Goal: Task Accomplishment & Management: Complete application form

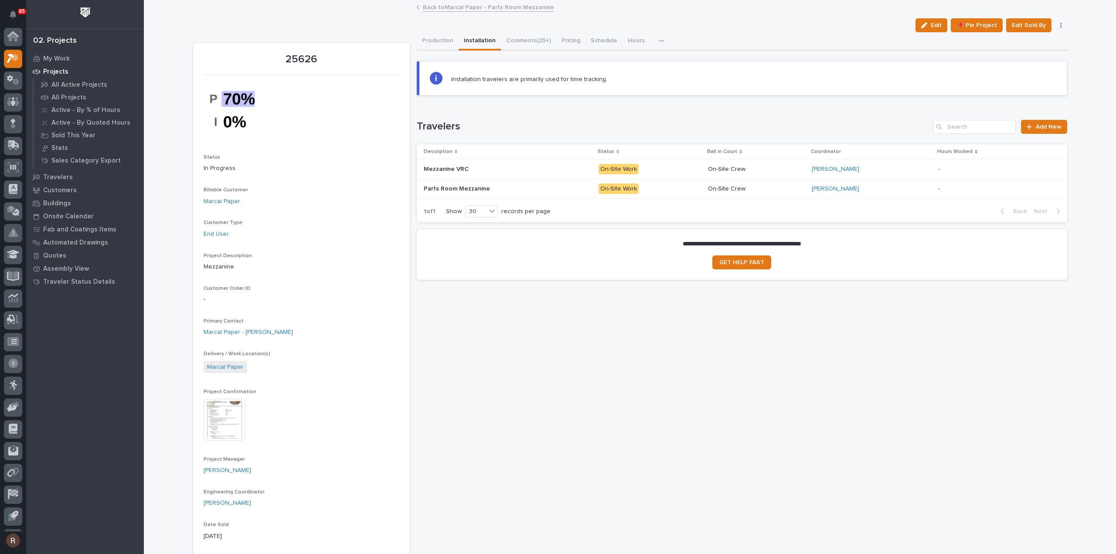
scroll to position [19, 0]
click at [55, 69] on p "Projects" at bounding box center [55, 72] width 25 height 8
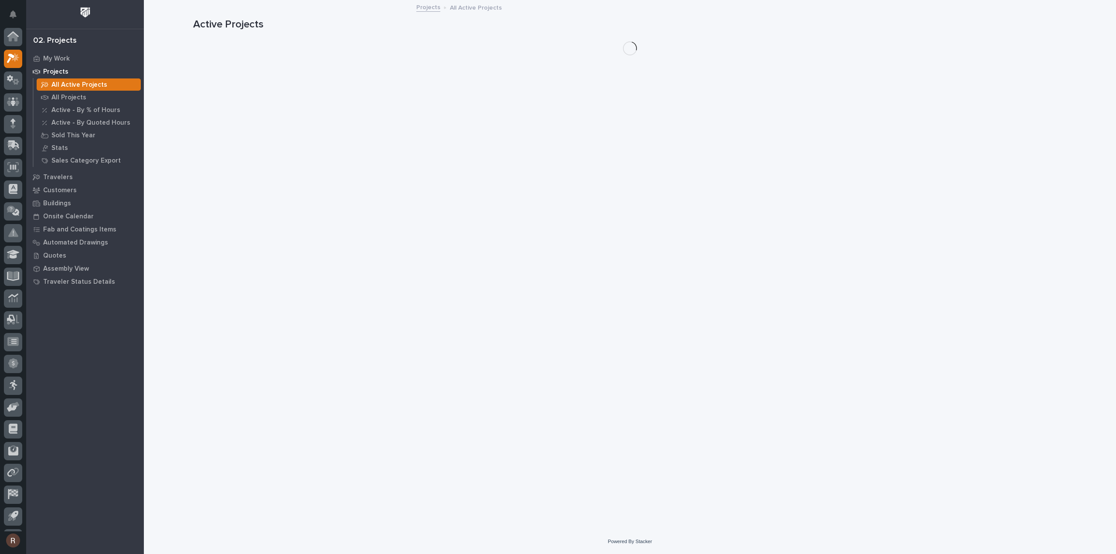
scroll to position [19, 0]
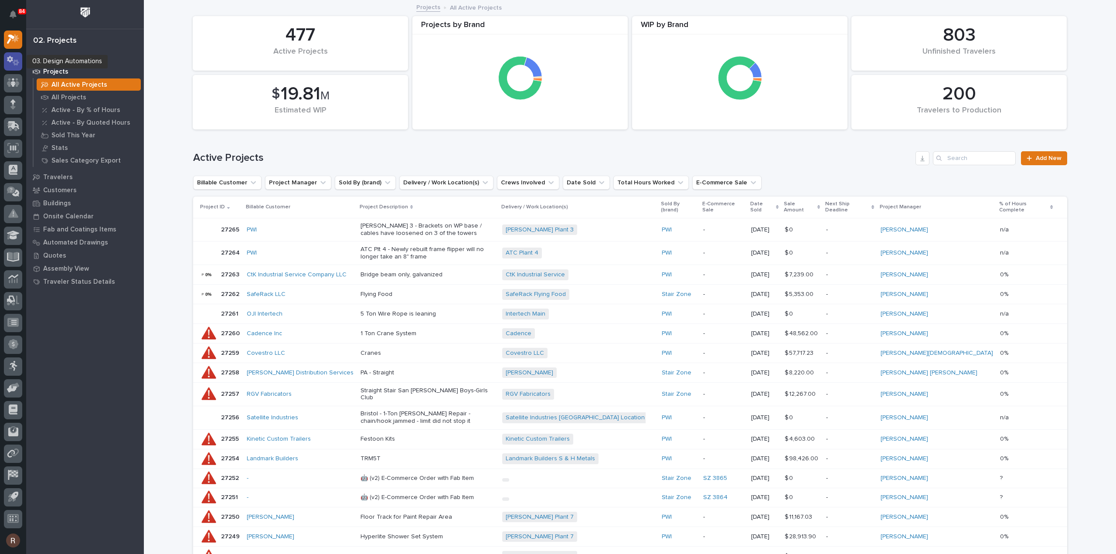
click at [12, 62] on icon at bounding box center [13, 61] width 13 height 10
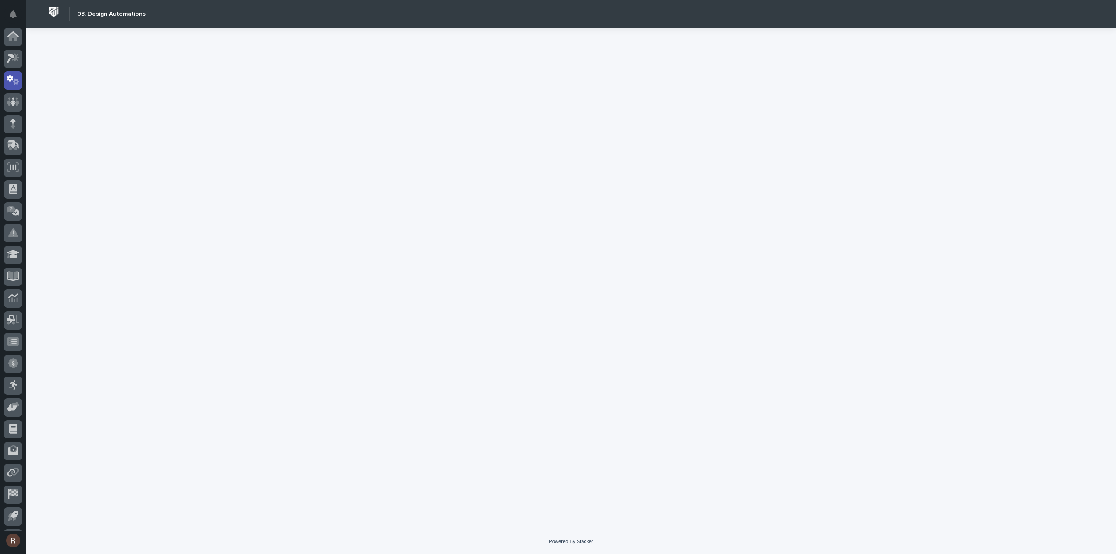
scroll to position [19, 0]
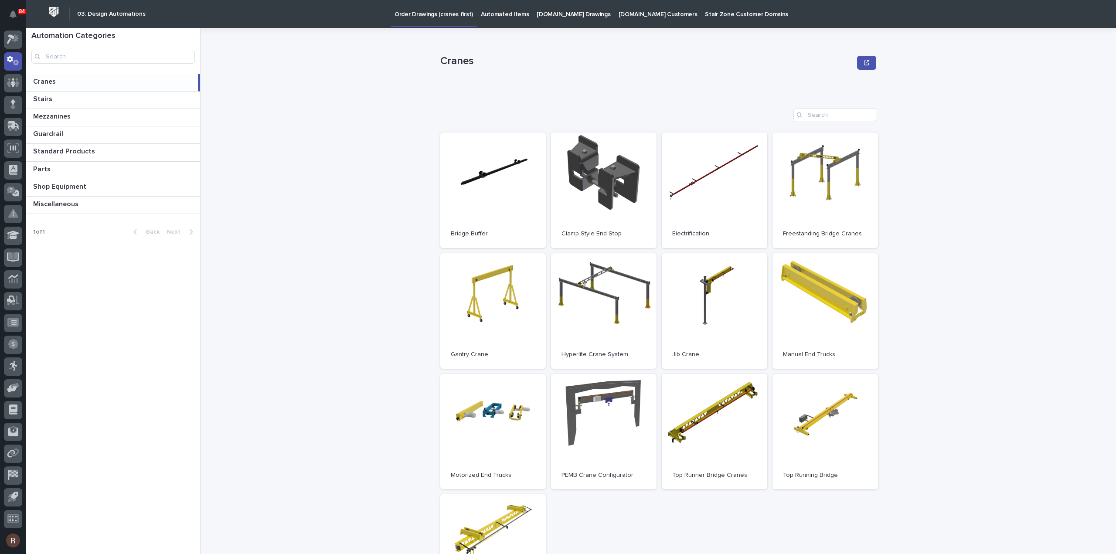
click at [3, 41] on div at bounding box center [13, 280] width 26 height 504
click at [8, 40] on icon at bounding box center [13, 39] width 13 height 10
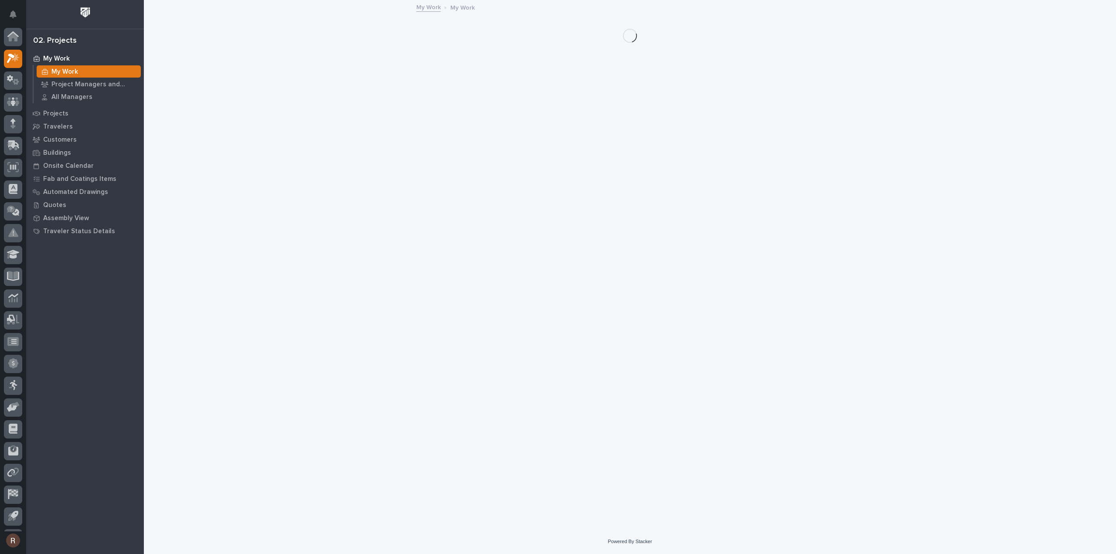
scroll to position [19, 0]
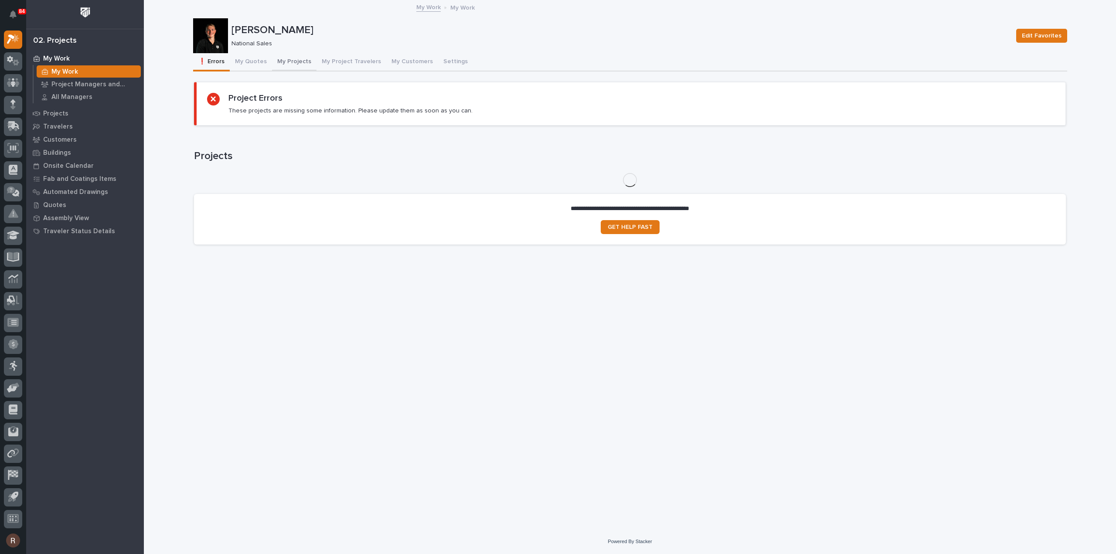
click at [259, 65] on button "My Quotes" at bounding box center [251, 62] width 42 height 18
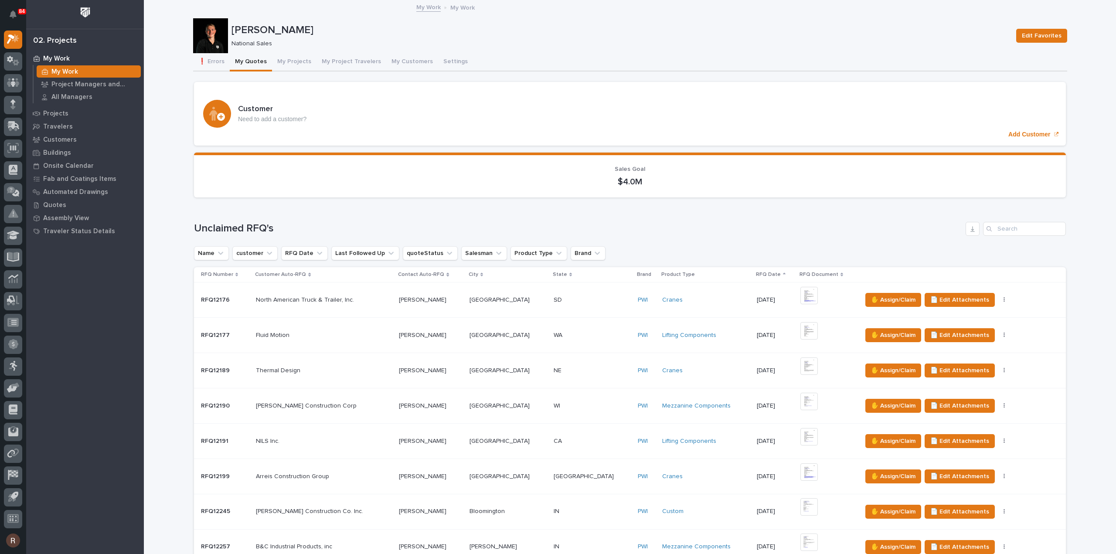
scroll to position [785, 0]
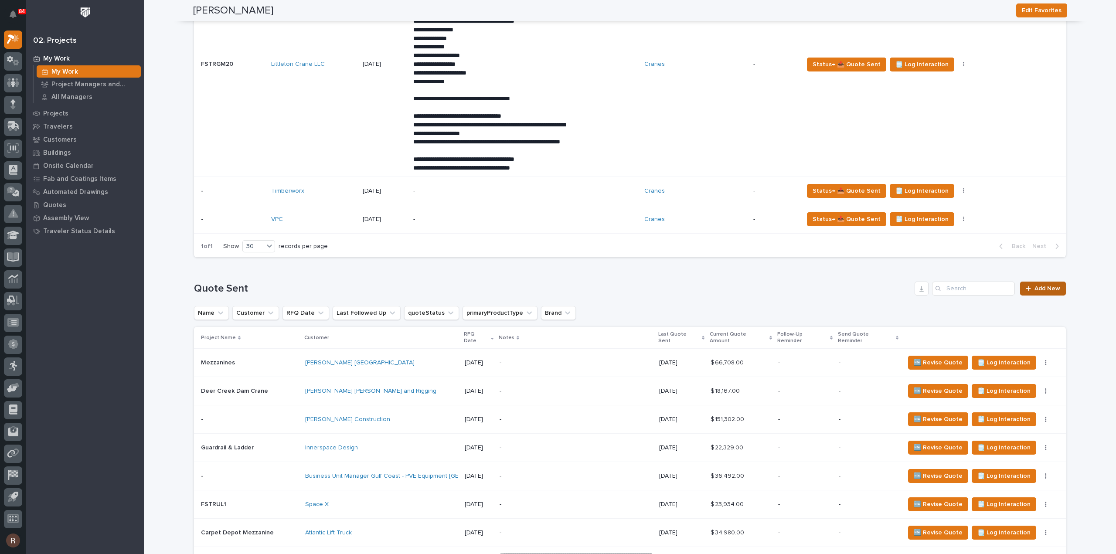
click at [1060, 296] on link "Add New" at bounding box center [1043, 289] width 46 height 14
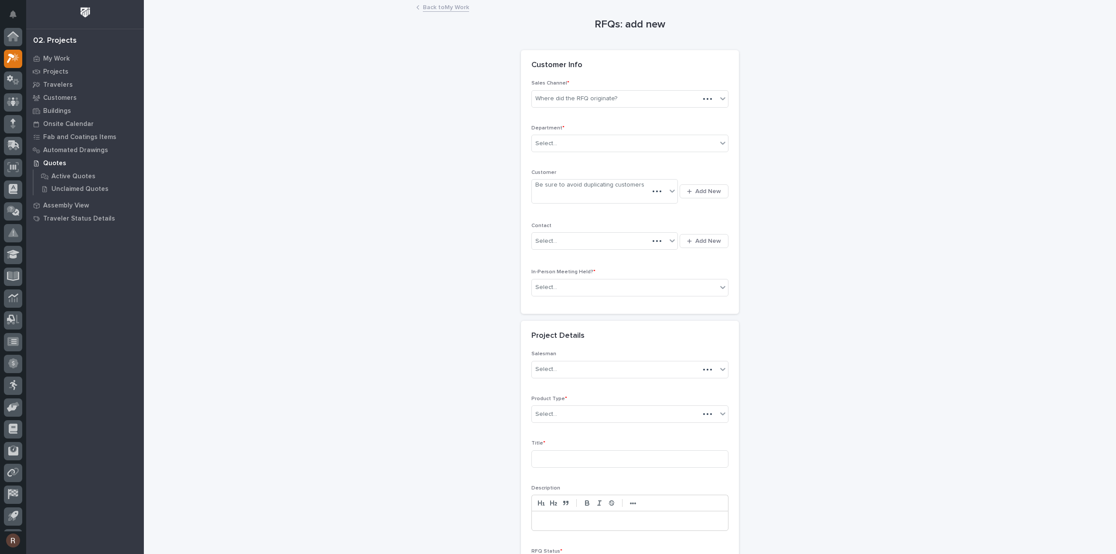
scroll to position [19, 0]
click at [567, 99] on div "Where did the RFQ originate?" at bounding box center [576, 98] width 82 height 9
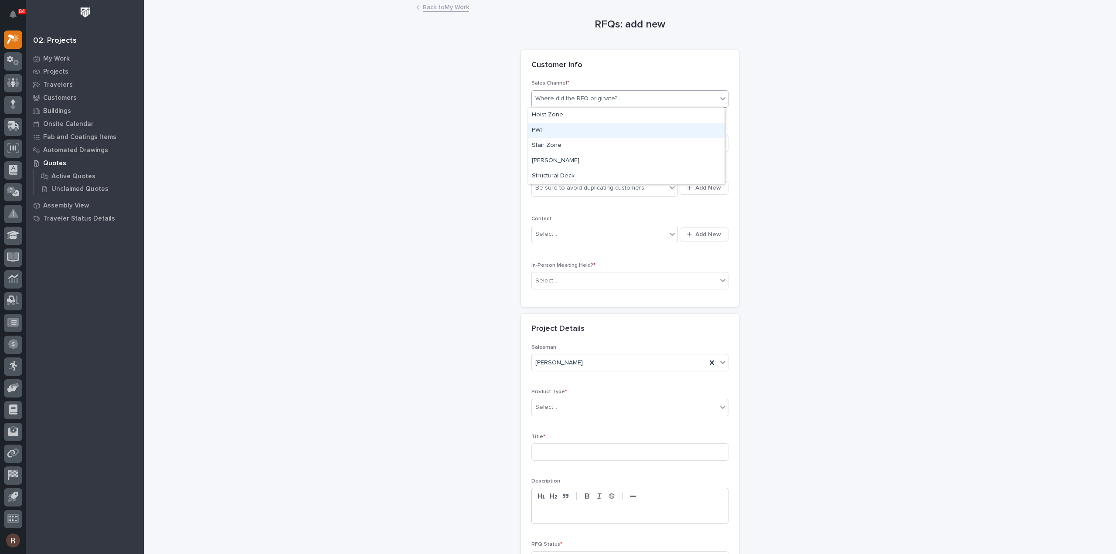
click at [557, 130] on div "PWI" at bounding box center [626, 130] width 196 height 15
click at [565, 143] on div "Select..." at bounding box center [624, 143] width 185 height 14
click at [563, 156] on span "National Sales" at bounding box center [554, 159] width 44 height 10
click at [562, 184] on div "Be sure to avoid duplicating customers" at bounding box center [589, 188] width 109 height 9
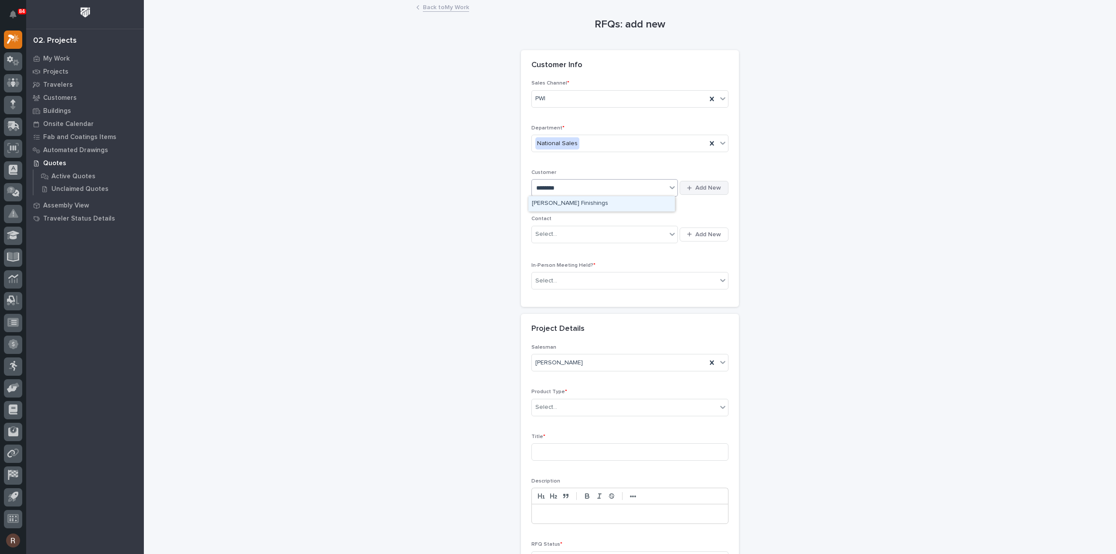
type input "*******"
click at [691, 191] on button "Add New" at bounding box center [704, 188] width 49 height 14
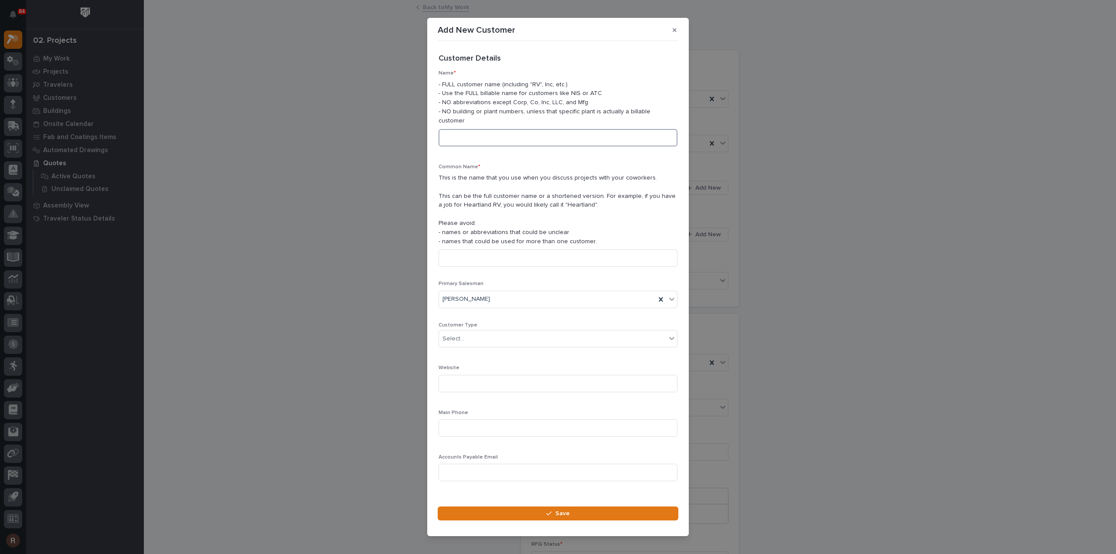
click at [528, 137] on input at bounding box center [558, 137] width 239 height 17
type input "[PERSON_NAME] Builders"
click at [528, 137] on input "[PERSON_NAME] Builders" at bounding box center [558, 137] width 239 height 17
click at [489, 249] on input at bounding box center [558, 257] width 239 height 17
paste input "[PERSON_NAME] Builders"
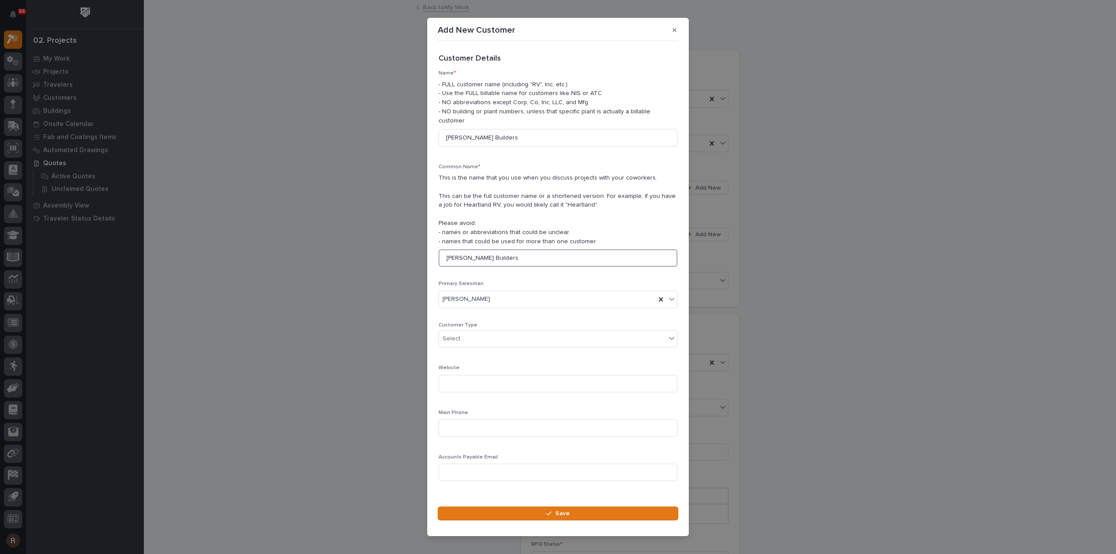
scroll to position [12, 0]
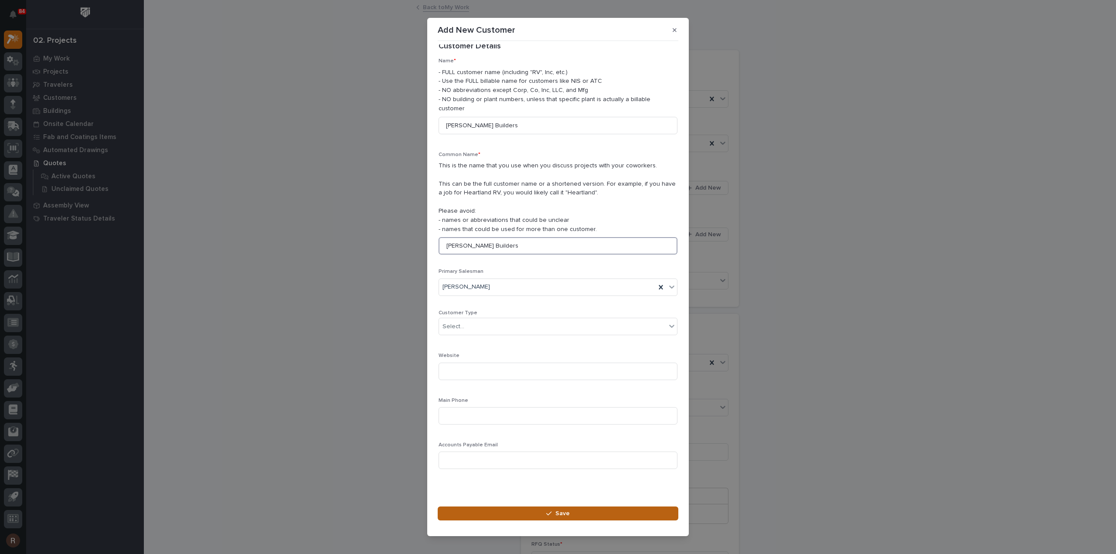
type input "[PERSON_NAME] Builders"
click at [510, 511] on button "Save" at bounding box center [558, 514] width 241 height 14
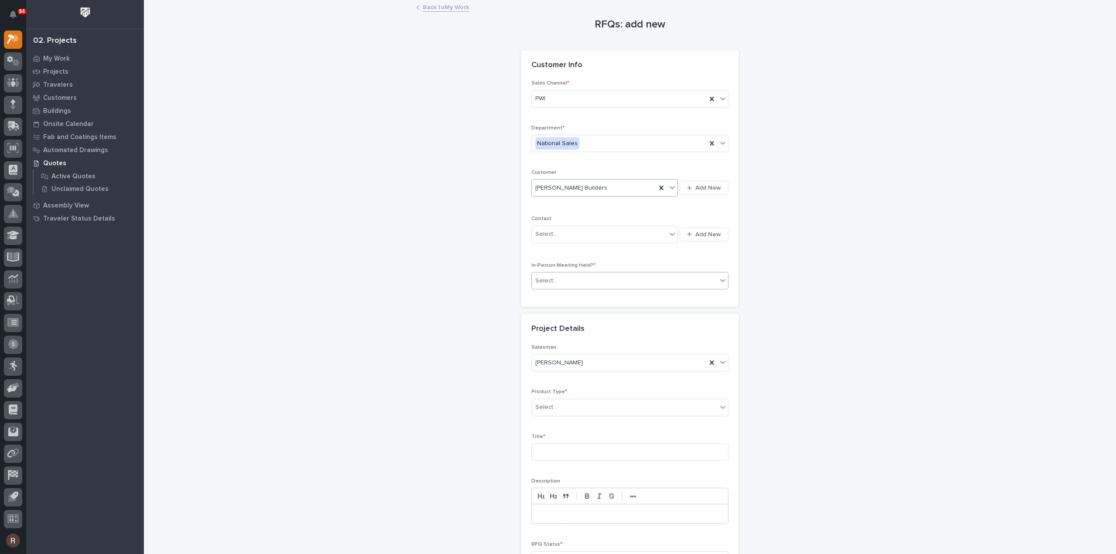
drag, startPoint x: 564, startPoint y: 281, endPoint x: 549, endPoint y: 330, distance: 51.2
click at [564, 282] on div "Select..." at bounding box center [624, 281] width 185 height 14
click at [545, 315] on div "No" at bounding box center [626, 310] width 196 height 15
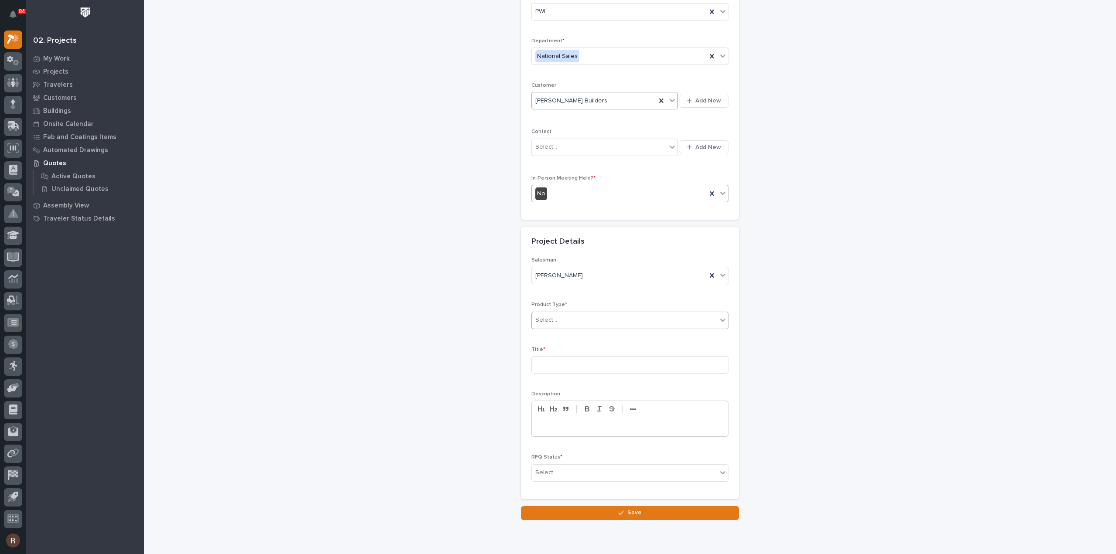
click at [557, 320] on div "Select..." at bounding box center [624, 320] width 185 height 14
click at [551, 348] on div "Cranes" at bounding box center [626, 350] width 196 height 15
click at [548, 359] on input at bounding box center [629, 364] width 197 height 17
type input "C"
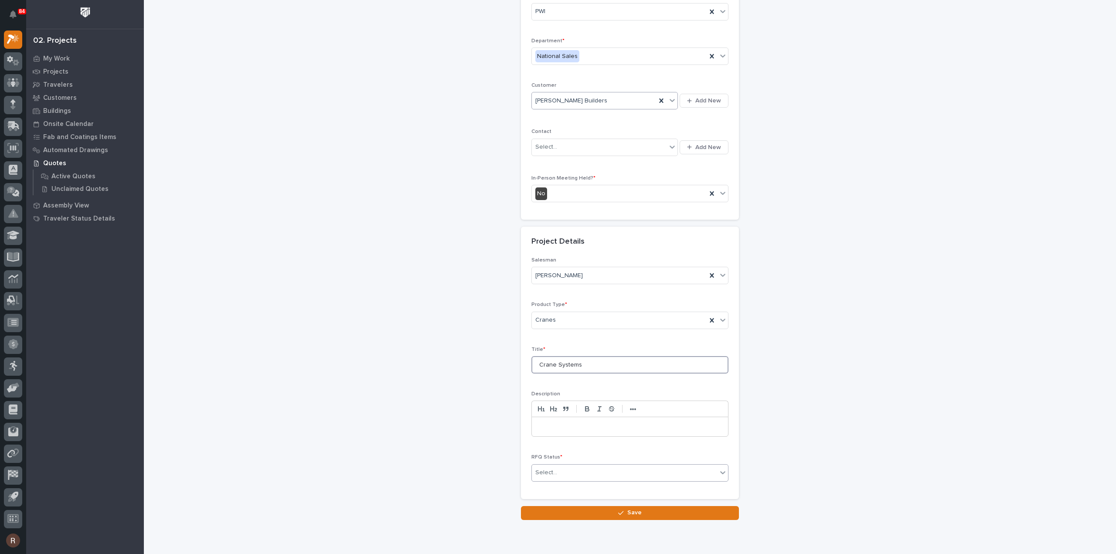
type input "Crane Systems"
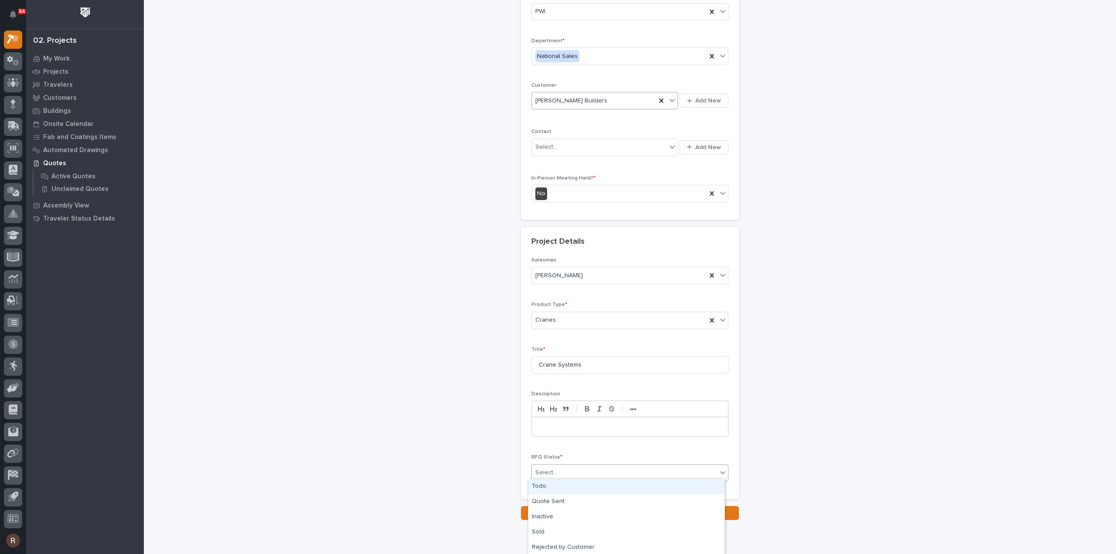
click at [541, 469] on div "Select..." at bounding box center [546, 472] width 22 height 9
click at [543, 504] on div "Quote Sent" at bounding box center [626, 501] width 196 height 15
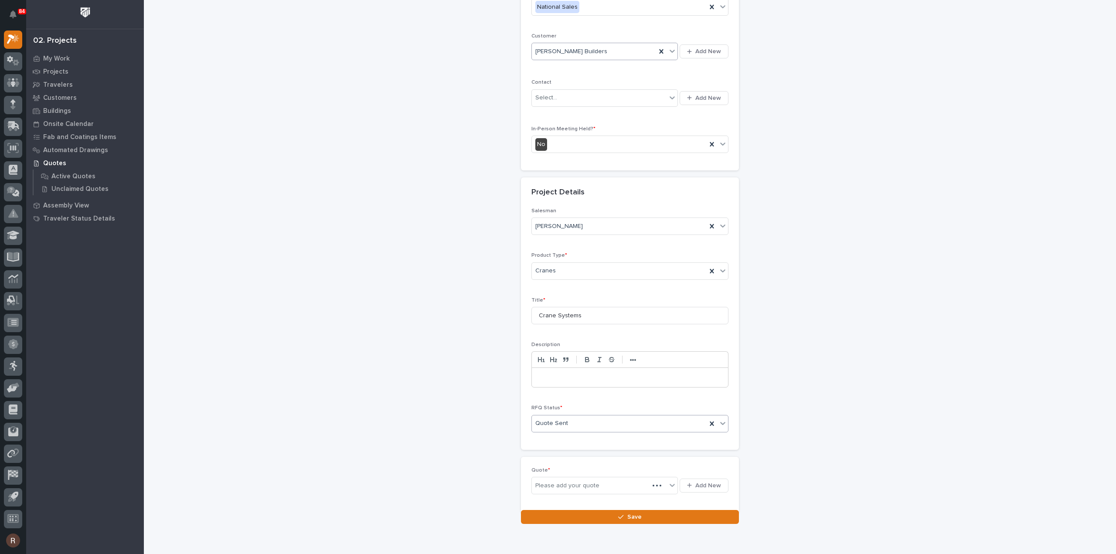
scroll to position [156, 0]
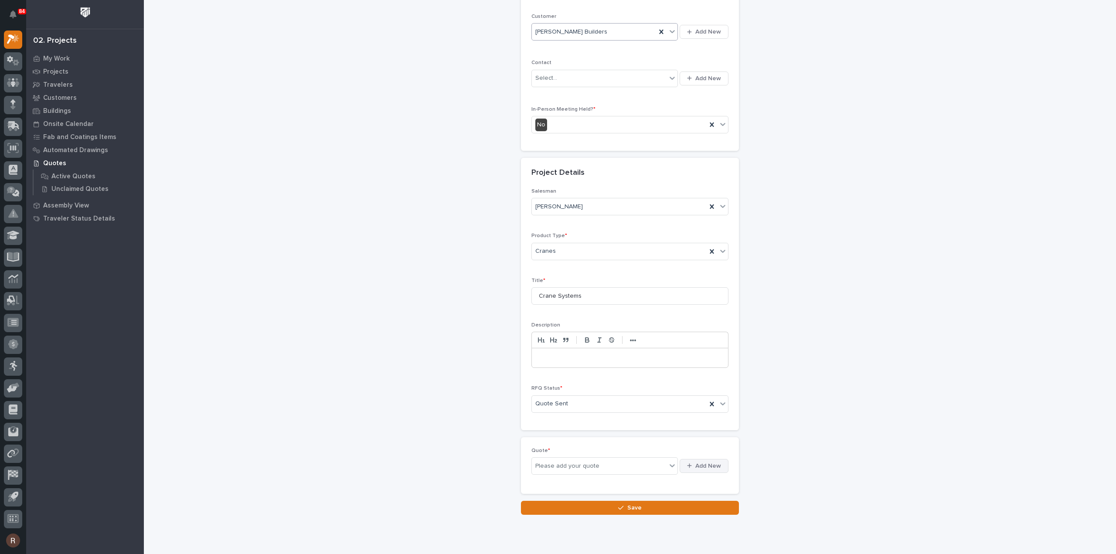
click at [701, 462] on span "Add New" at bounding box center [708, 466] width 26 height 8
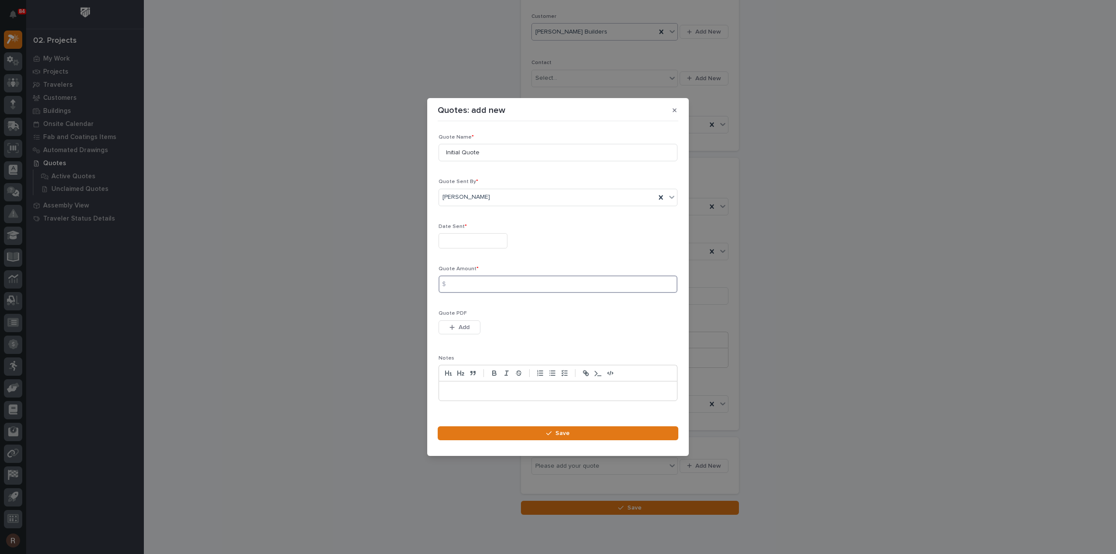
click at [463, 288] on input at bounding box center [558, 284] width 239 height 17
paste input "596129"
type input "596129"
click at [460, 329] on span "Add" at bounding box center [464, 327] width 11 height 8
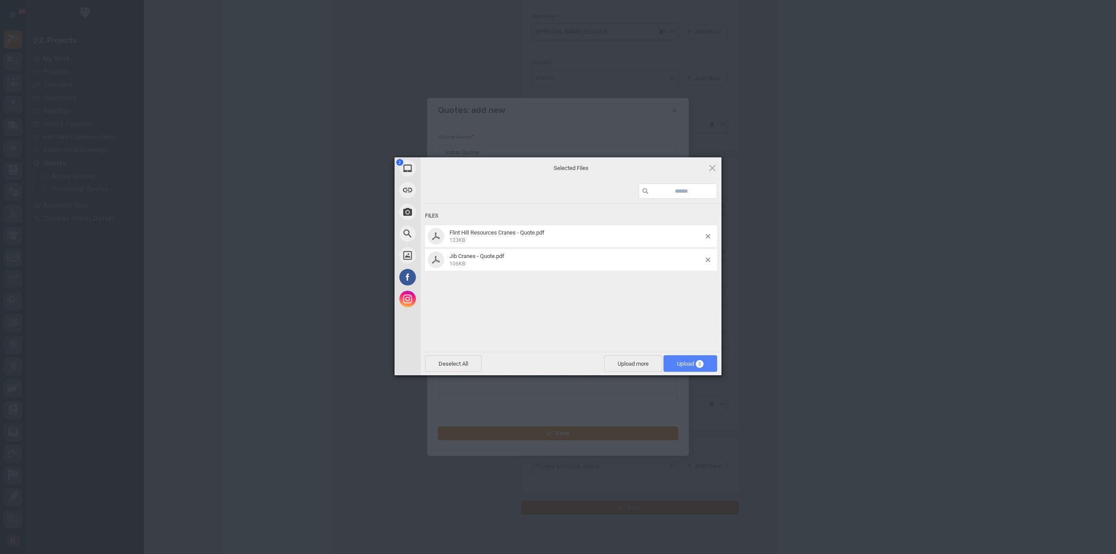
click at [704, 362] on span "Upload 2" at bounding box center [691, 363] width 54 height 17
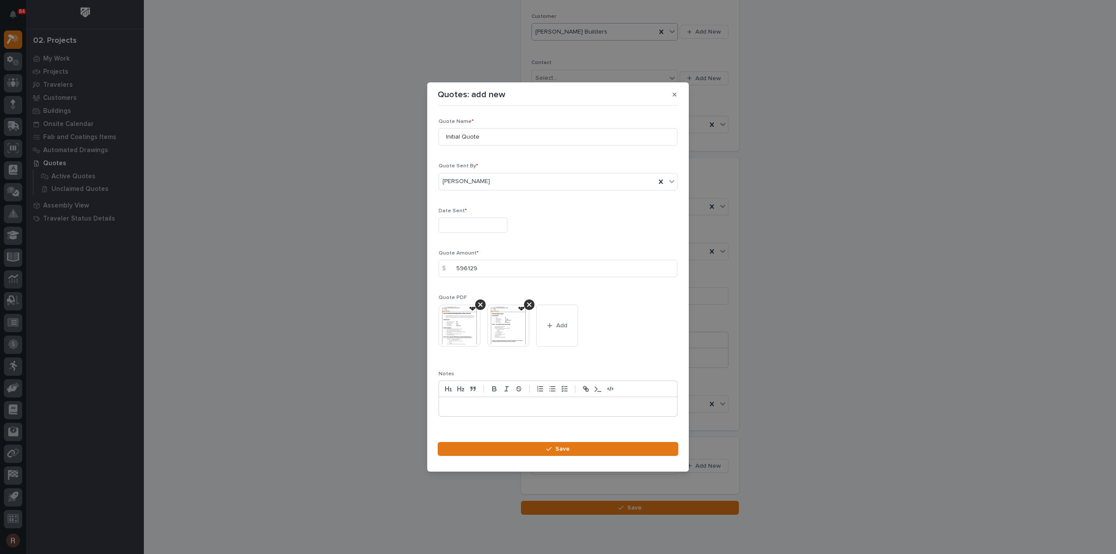
click at [588, 443] on button "Save" at bounding box center [558, 449] width 241 height 14
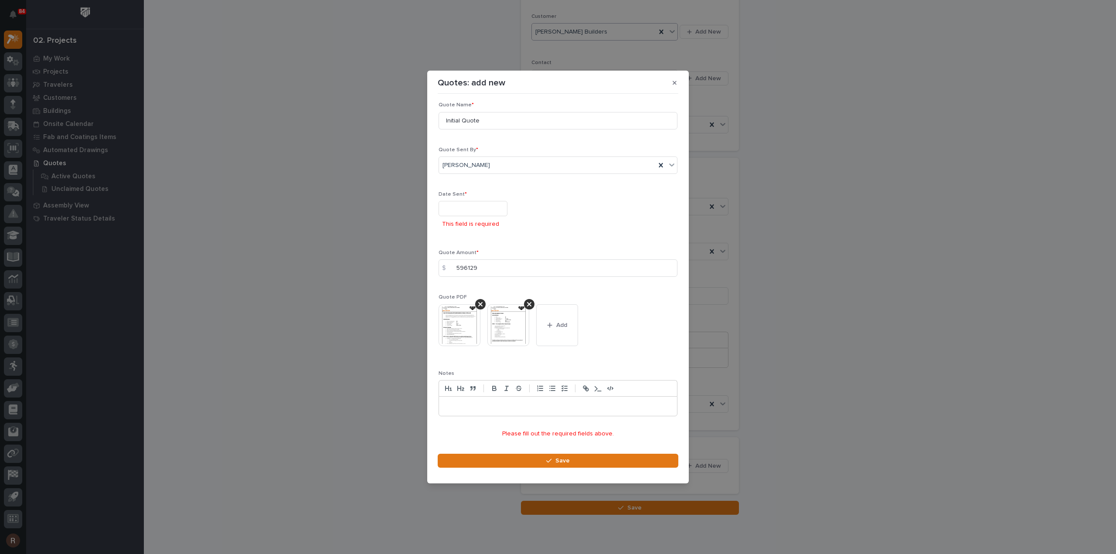
scroll to position [0, 0]
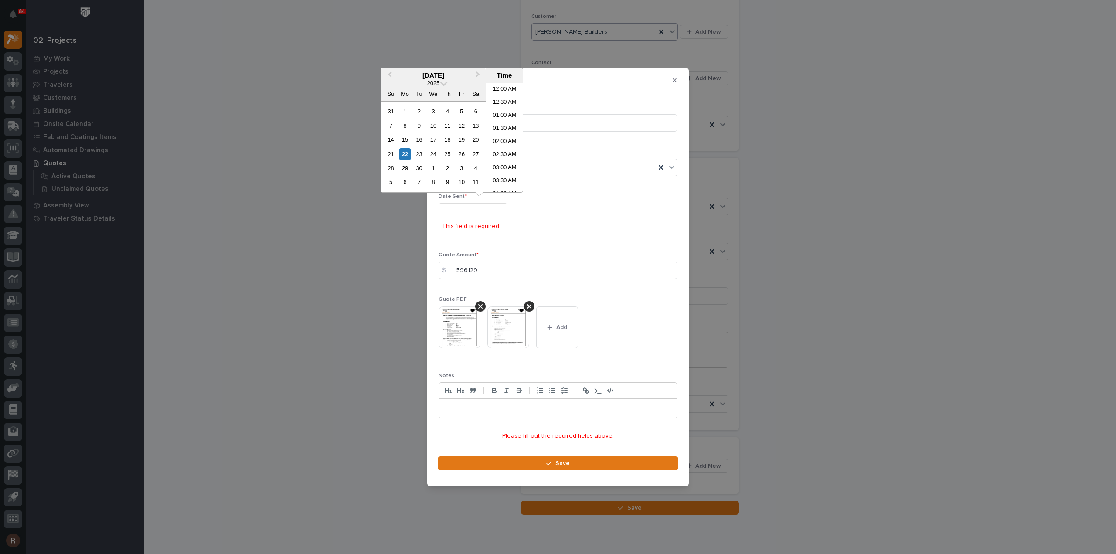
click at [446, 209] on input "text" at bounding box center [473, 210] width 69 height 15
click at [406, 153] on div "22" at bounding box center [405, 154] width 12 height 12
type input "**********"
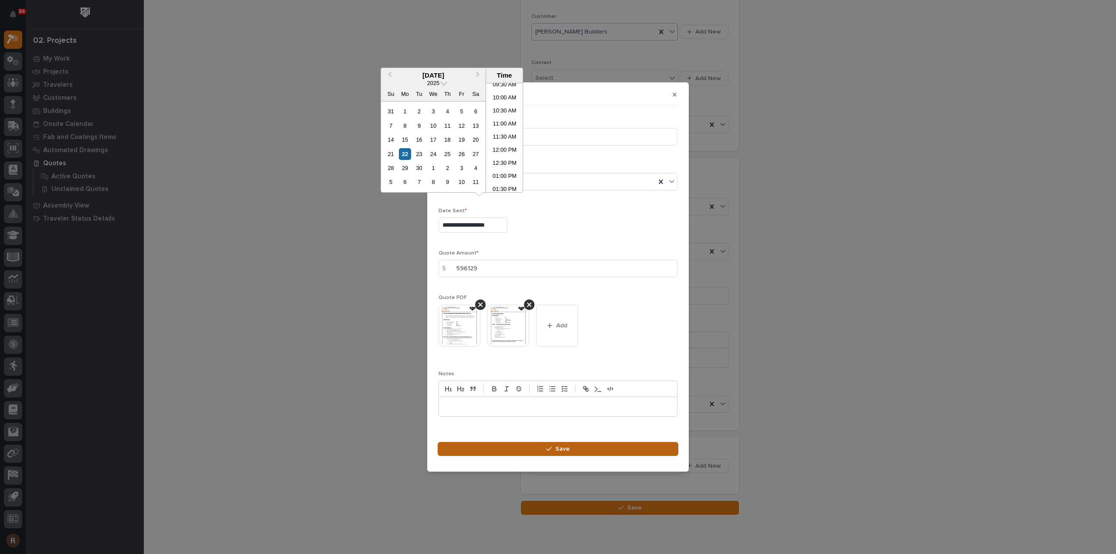
click at [543, 448] on button "Save" at bounding box center [558, 449] width 241 height 14
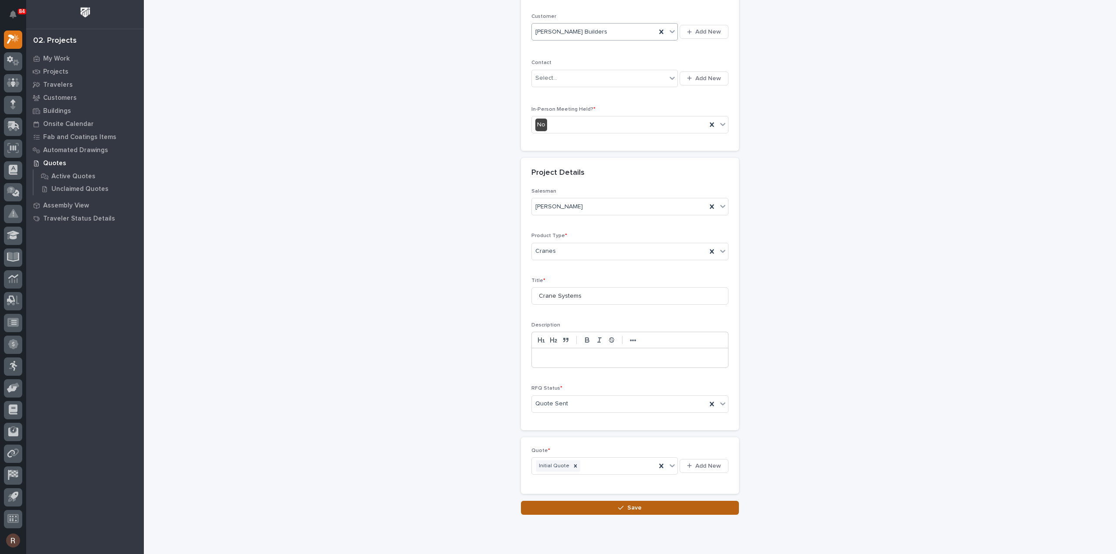
click at [605, 503] on button "Save" at bounding box center [630, 508] width 218 height 14
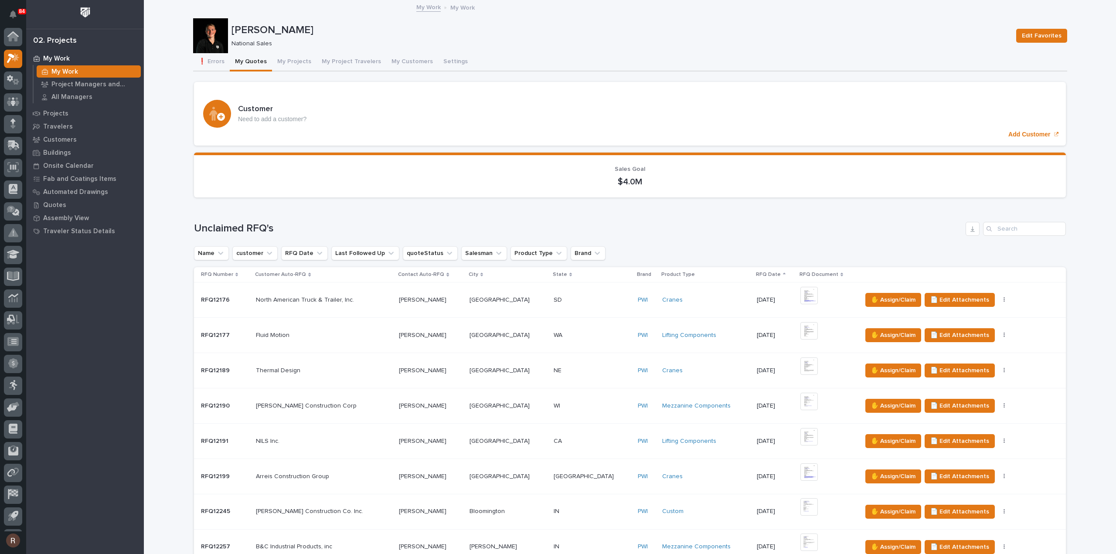
scroll to position [19, 0]
